Goal: Check status: Check status

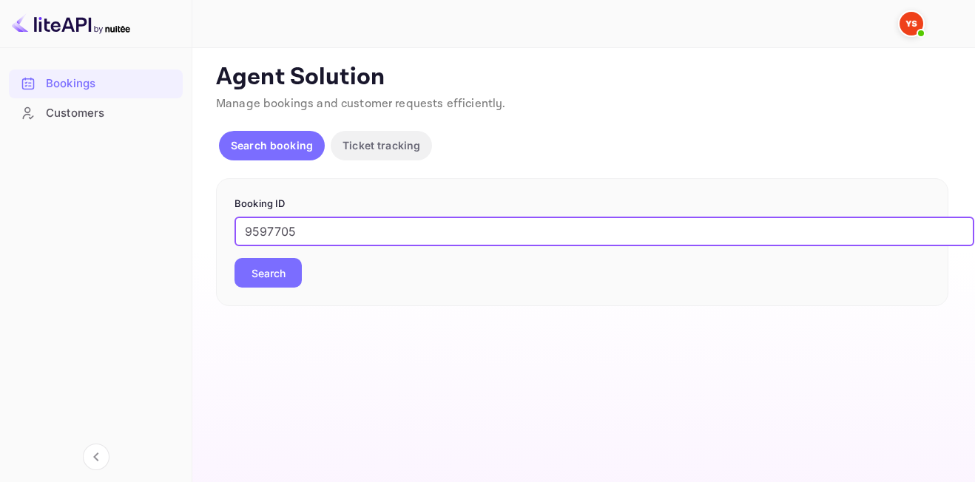
type input "9597705"
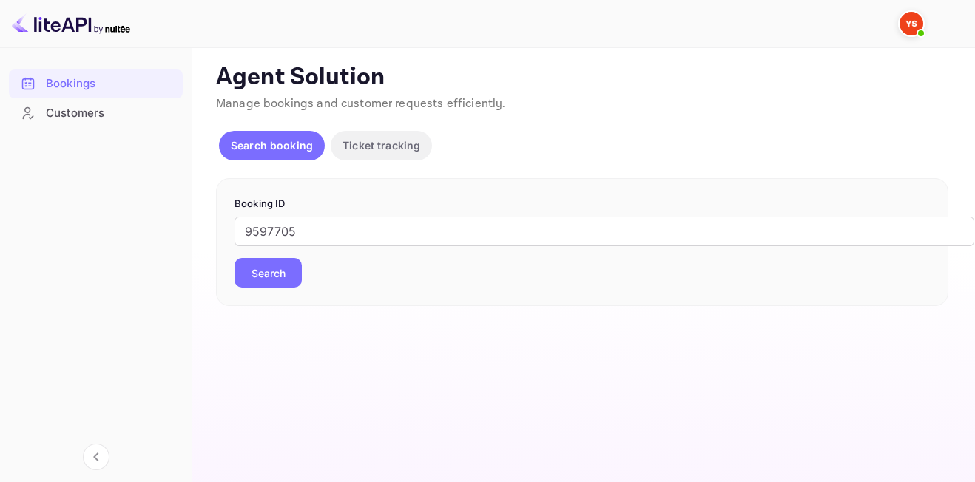
click at [271, 275] on button "Search" at bounding box center [267, 273] width 67 height 30
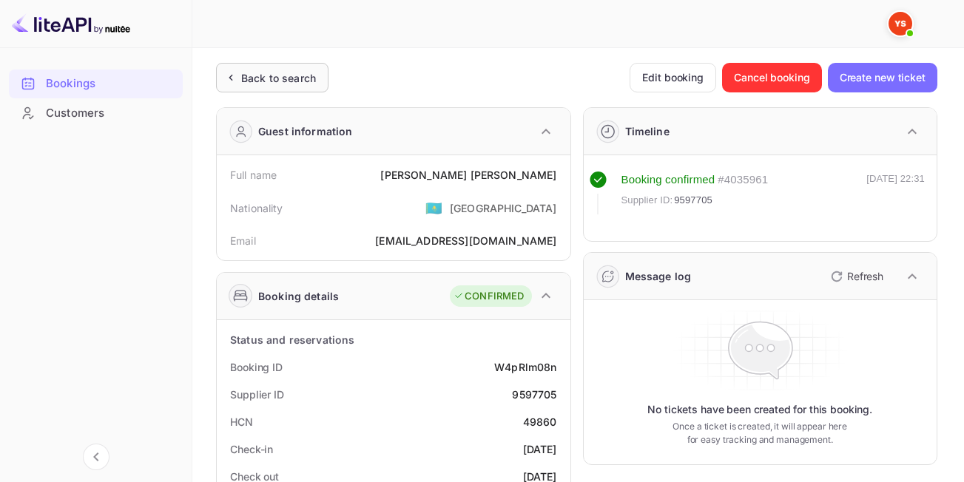
click at [258, 72] on div "Back to search" at bounding box center [278, 78] width 75 height 16
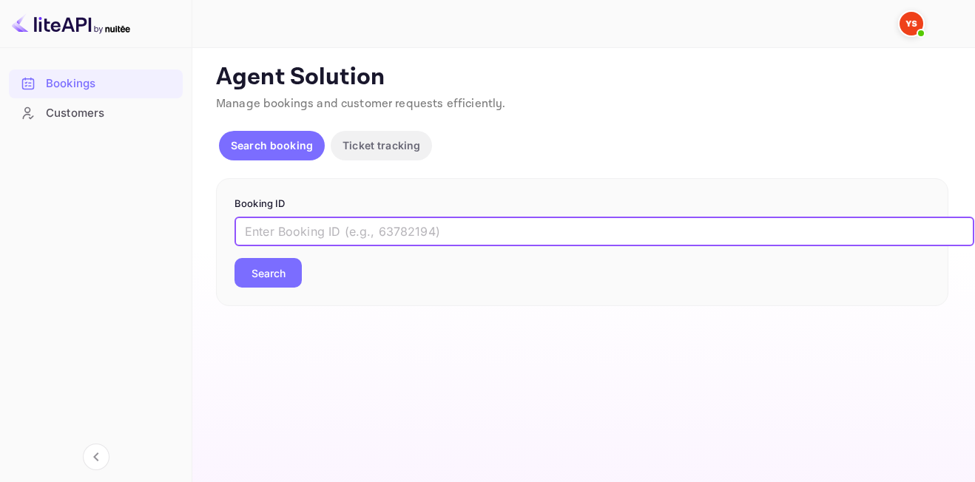
click at [331, 231] on input "text" at bounding box center [604, 232] width 740 height 30
paste input "9513402"
type input "9513402"
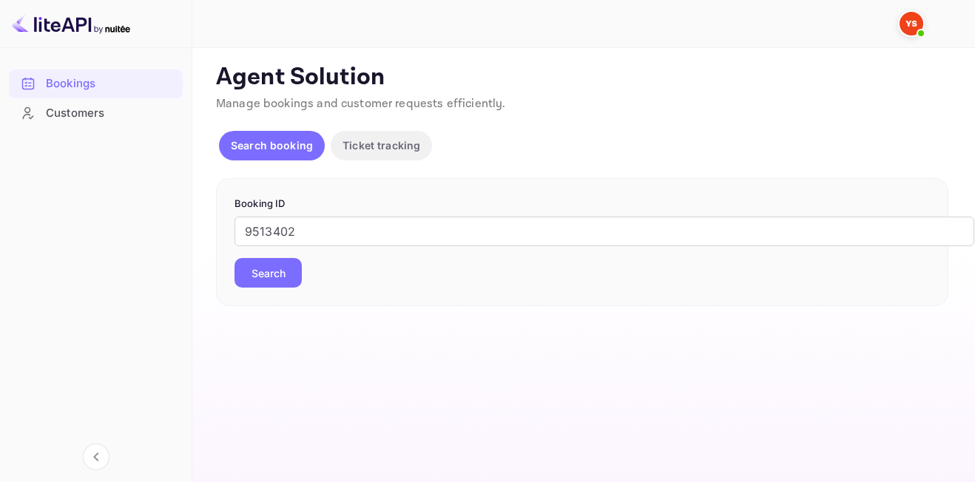
click at [249, 283] on button "Search" at bounding box center [267, 273] width 67 height 30
